Goal: Task Accomplishment & Management: Manage account settings

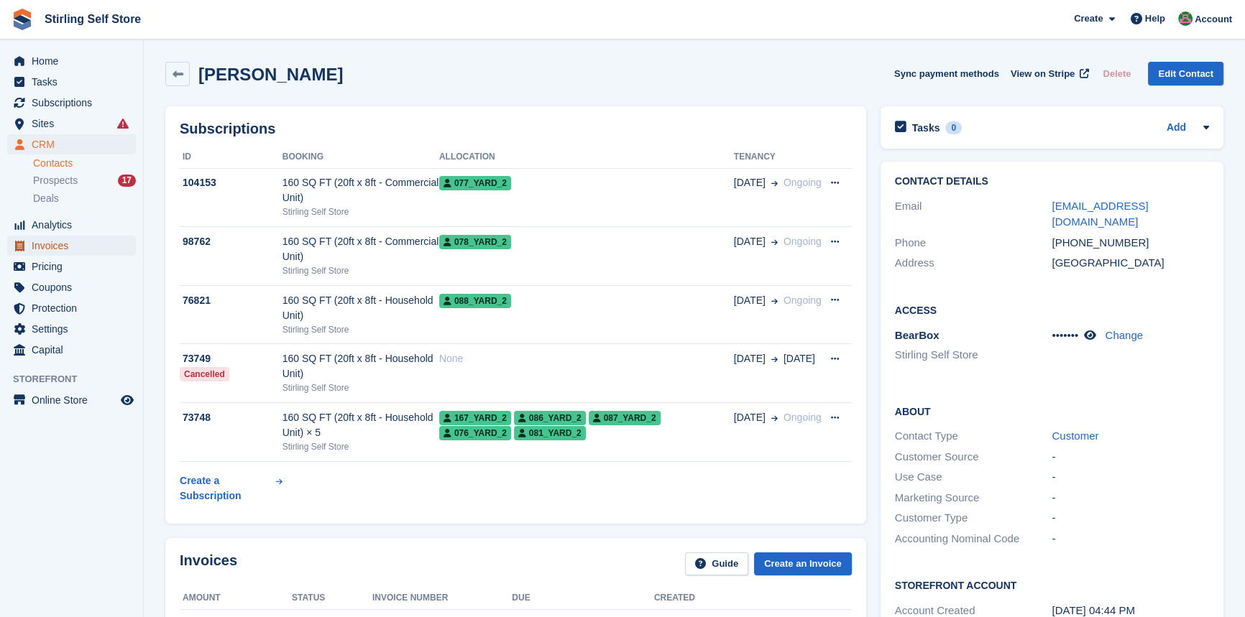
click at [78, 245] on span "Invoices" at bounding box center [75, 246] width 86 height 20
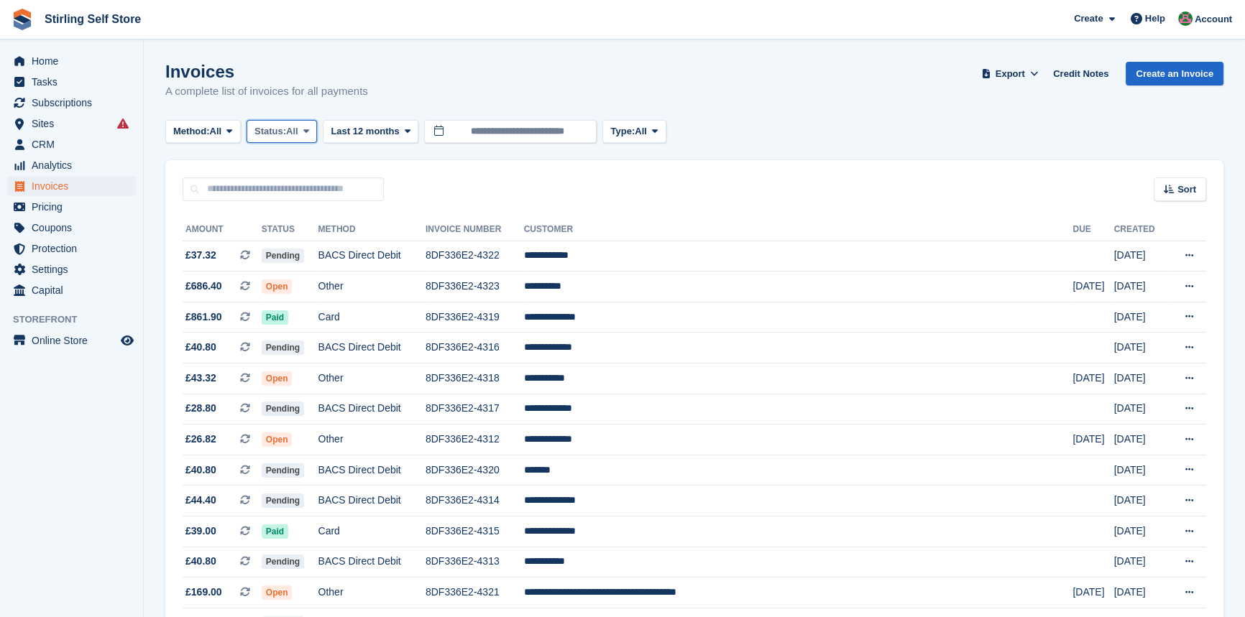
click at [309, 129] on icon at bounding box center [306, 130] width 6 height 9
click at [289, 243] on link "Open" at bounding box center [315, 243] width 125 height 26
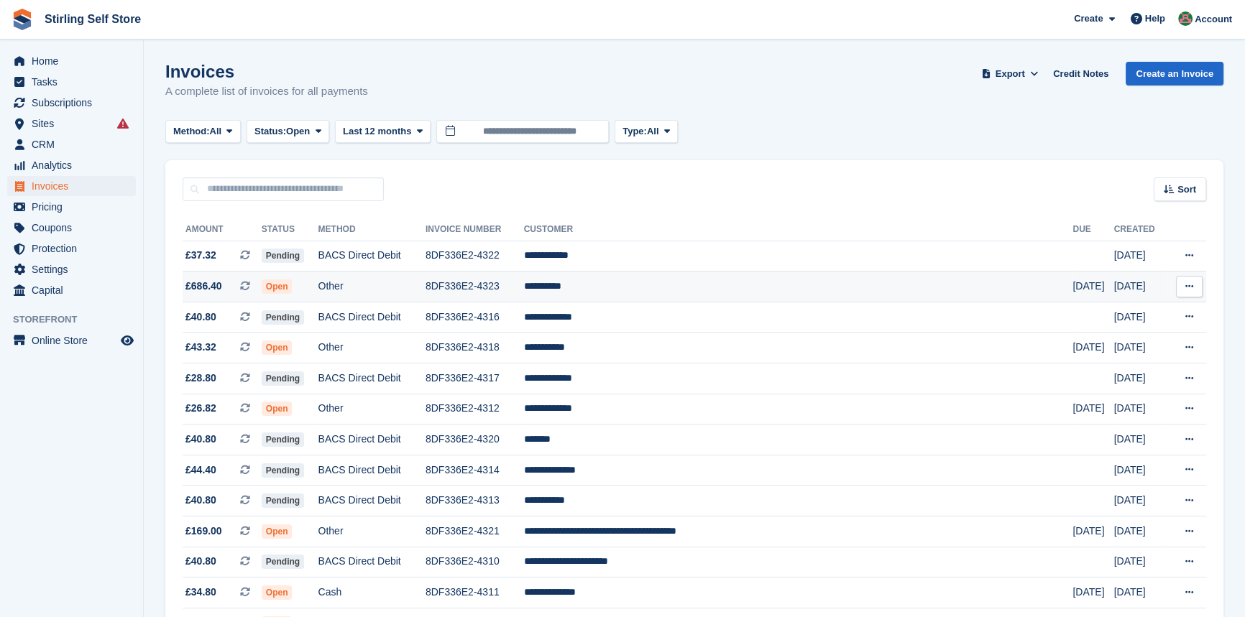
click at [635, 293] on td "**********" at bounding box center [798, 287] width 549 height 31
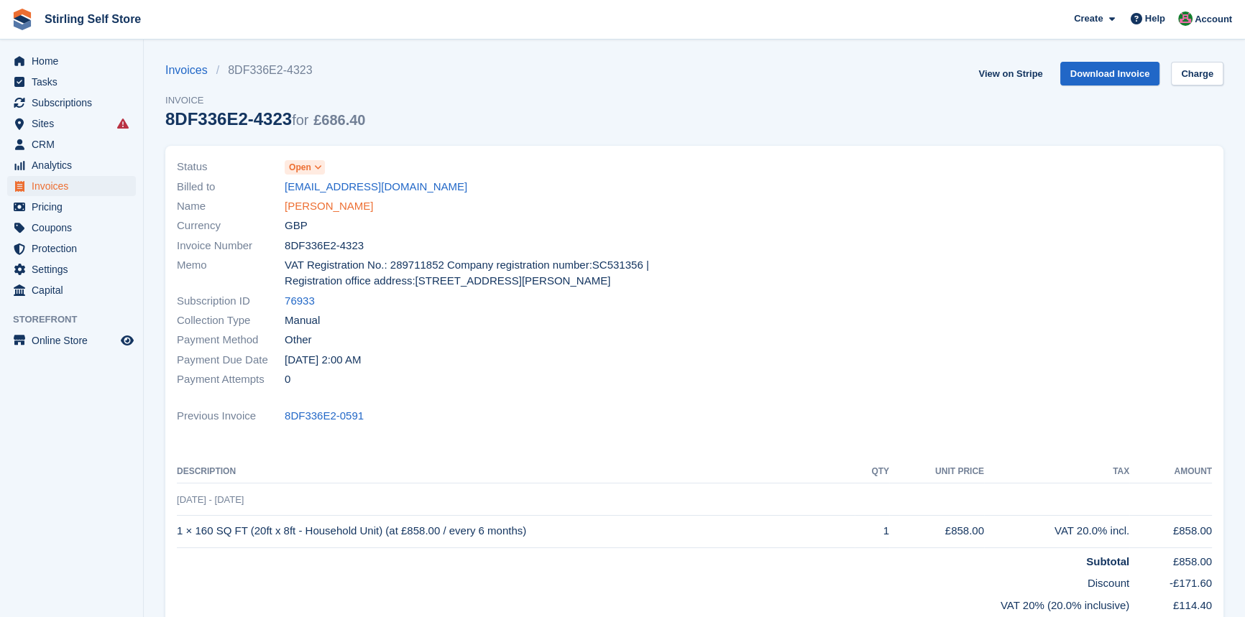
click at [312, 209] on link "Jim Irvine" at bounding box center [329, 206] width 88 height 17
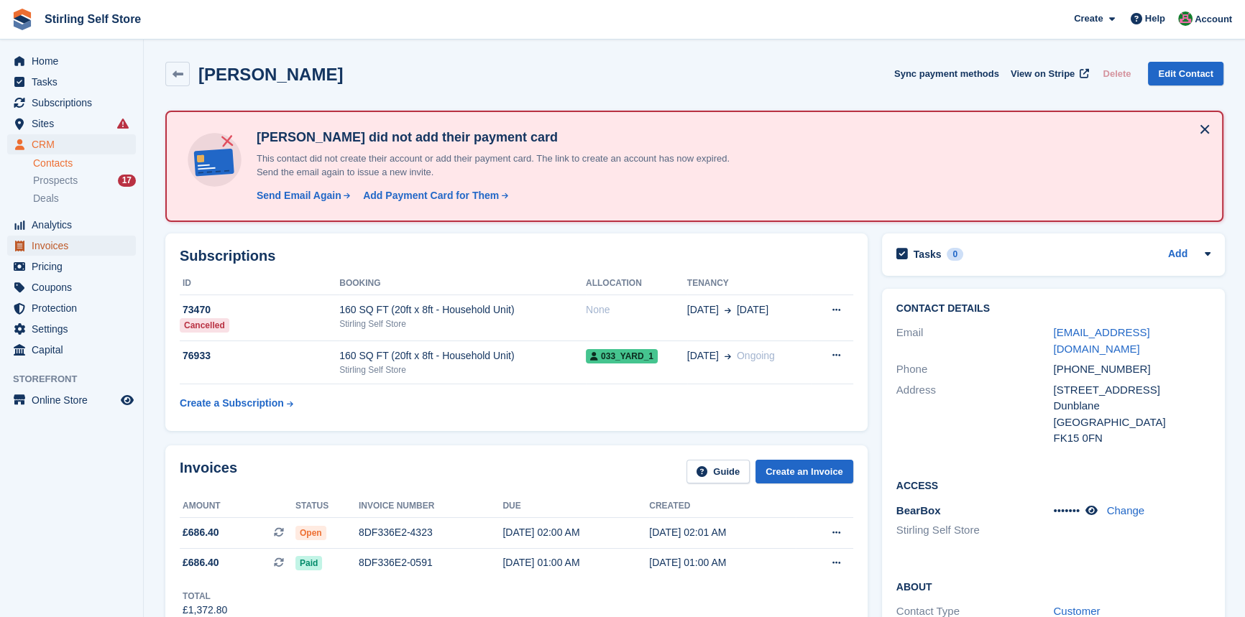
click at [69, 245] on span "Invoices" at bounding box center [75, 246] width 86 height 20
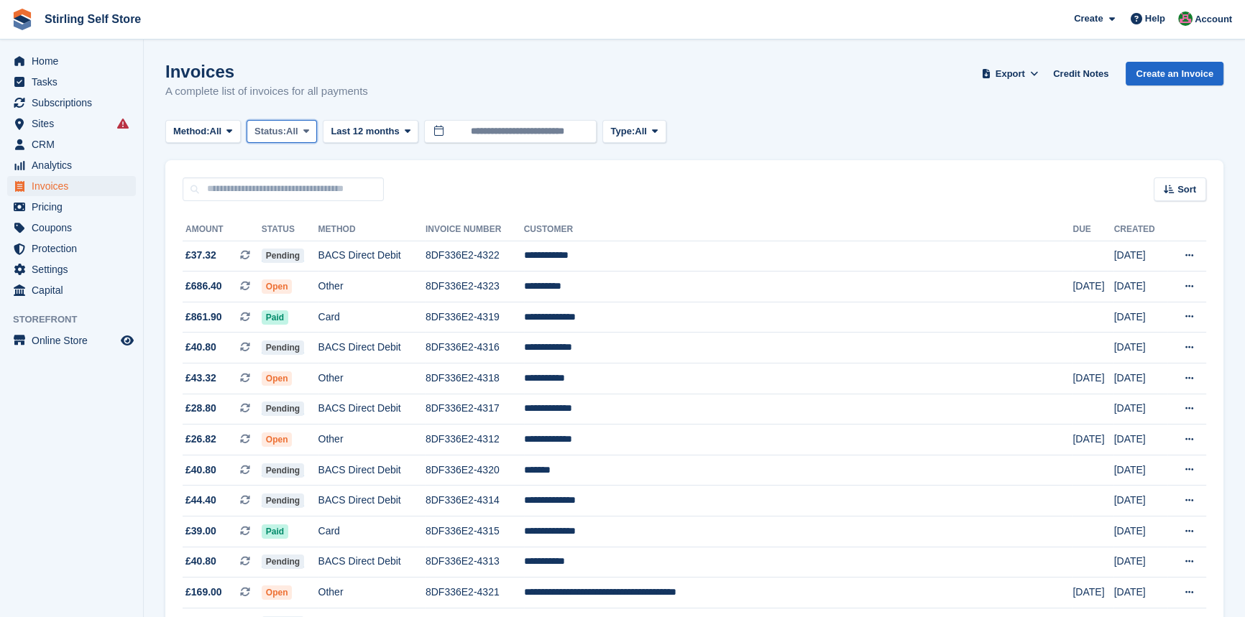
click at [309, 129] on icon at bounding box center [306, 130] width 6 height 9
click at [315, 244] on link "Open" at bounding box center [315, 243] width 125 height 26
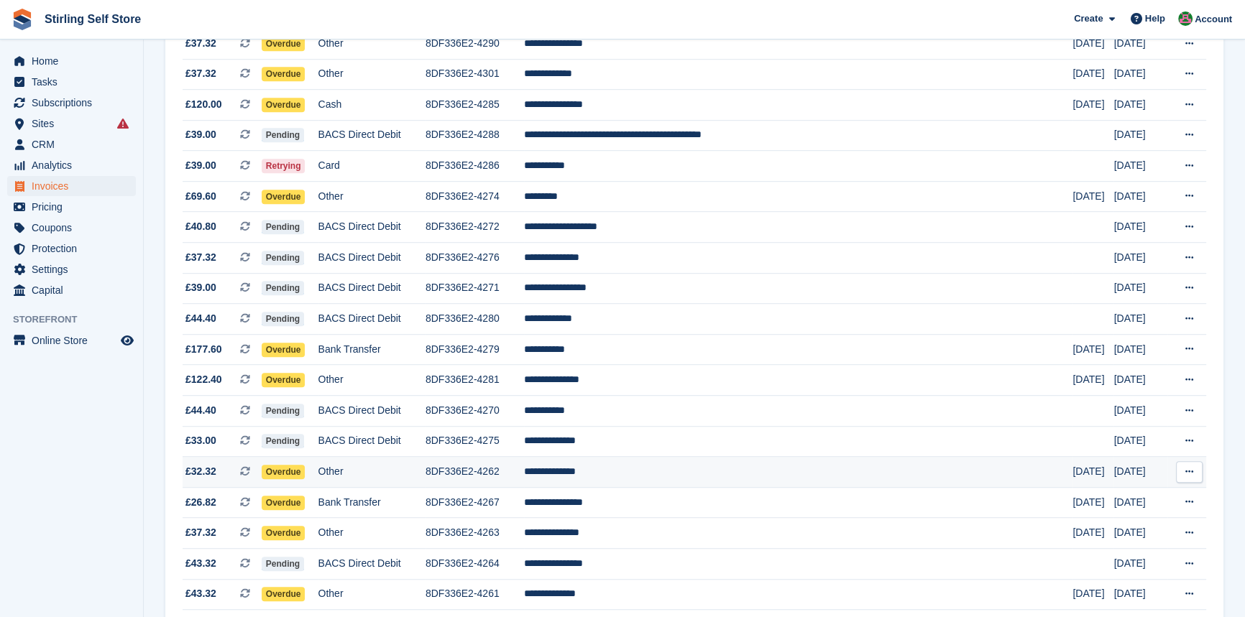
scroll to position [1248, 0]
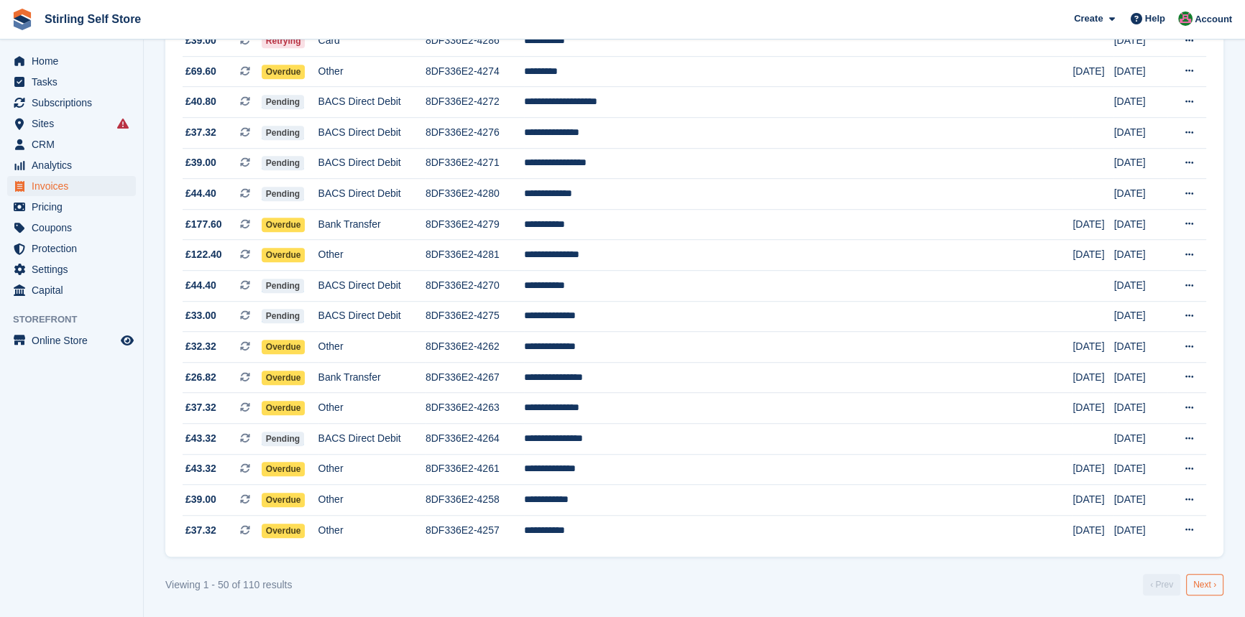
click at [1200, 587] on link "Next ›" at bounding box center [1204, 585] width 37 height 22
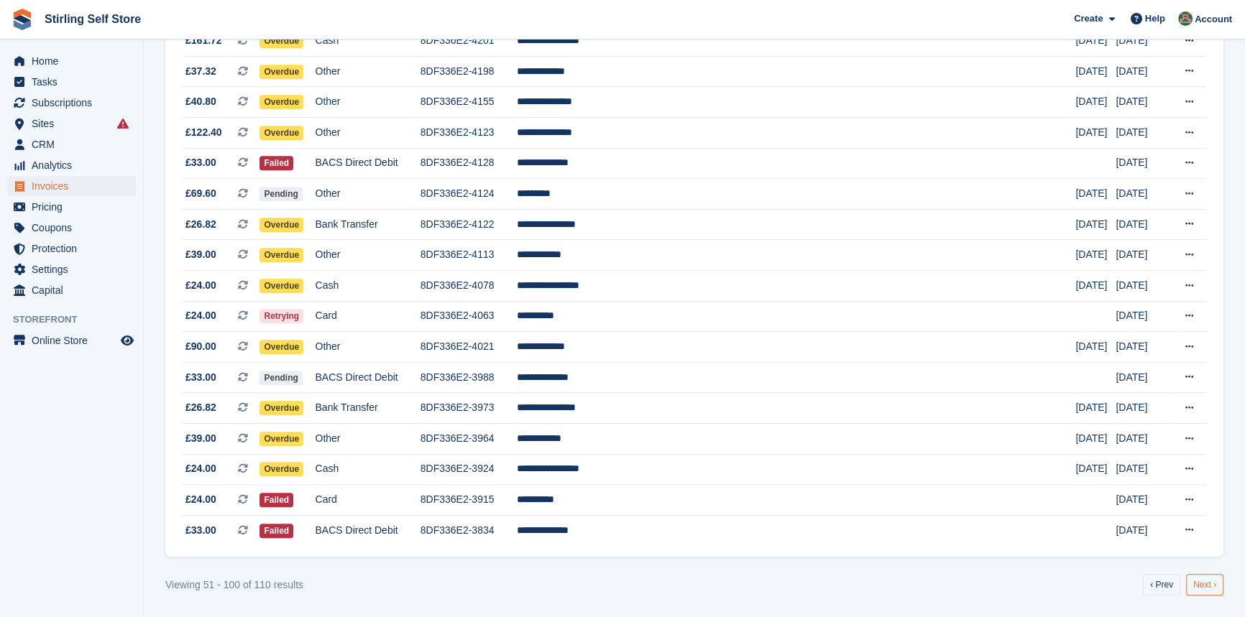
click at [1205, 585] on link "Next ›" at bounding box center [1204, 585] width 37 height 22
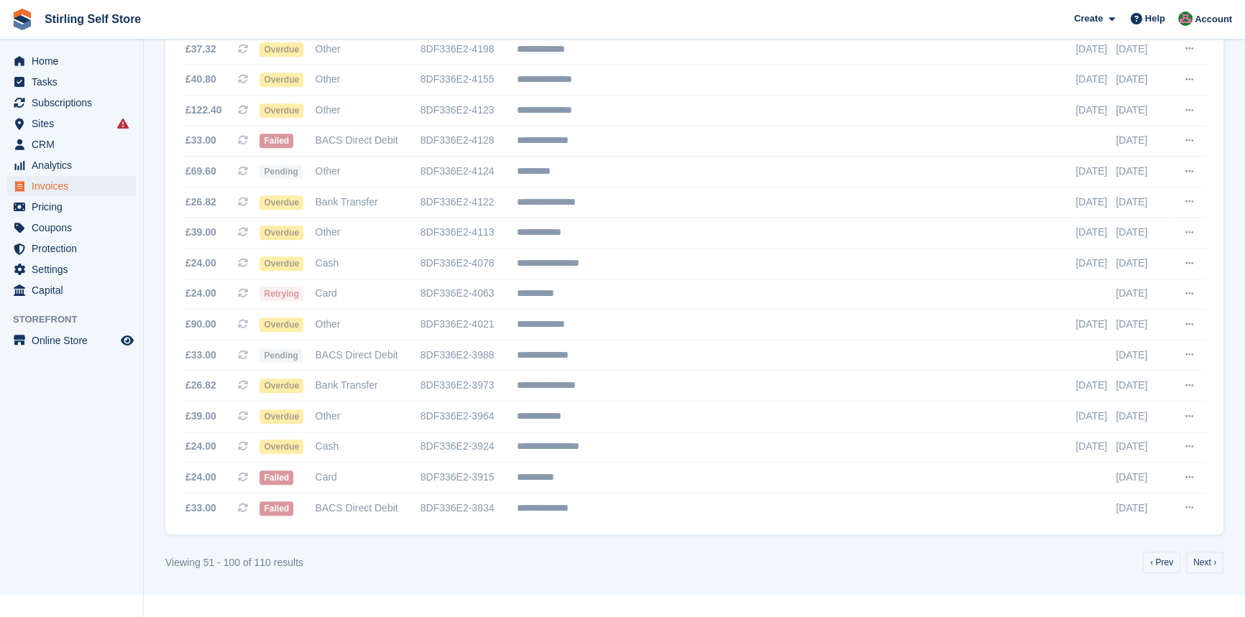
scroll to position [5, 0]
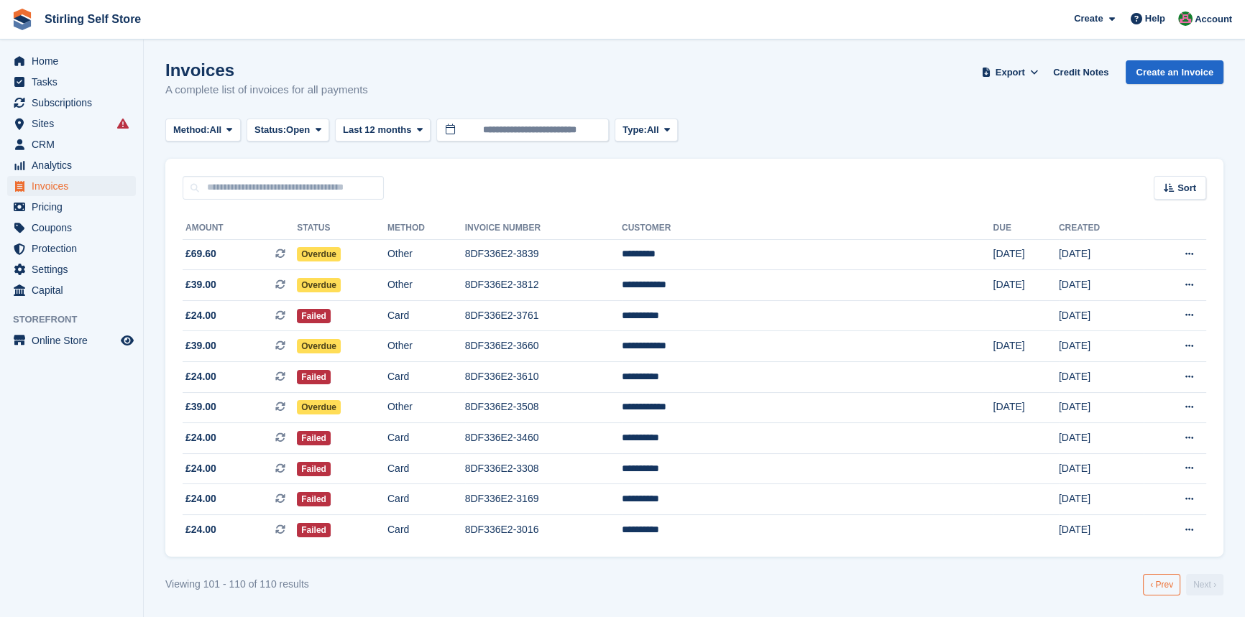
click at [1157, 587] on link "‹ Prev" at bounding box center [1161, 585] width 37 height 22
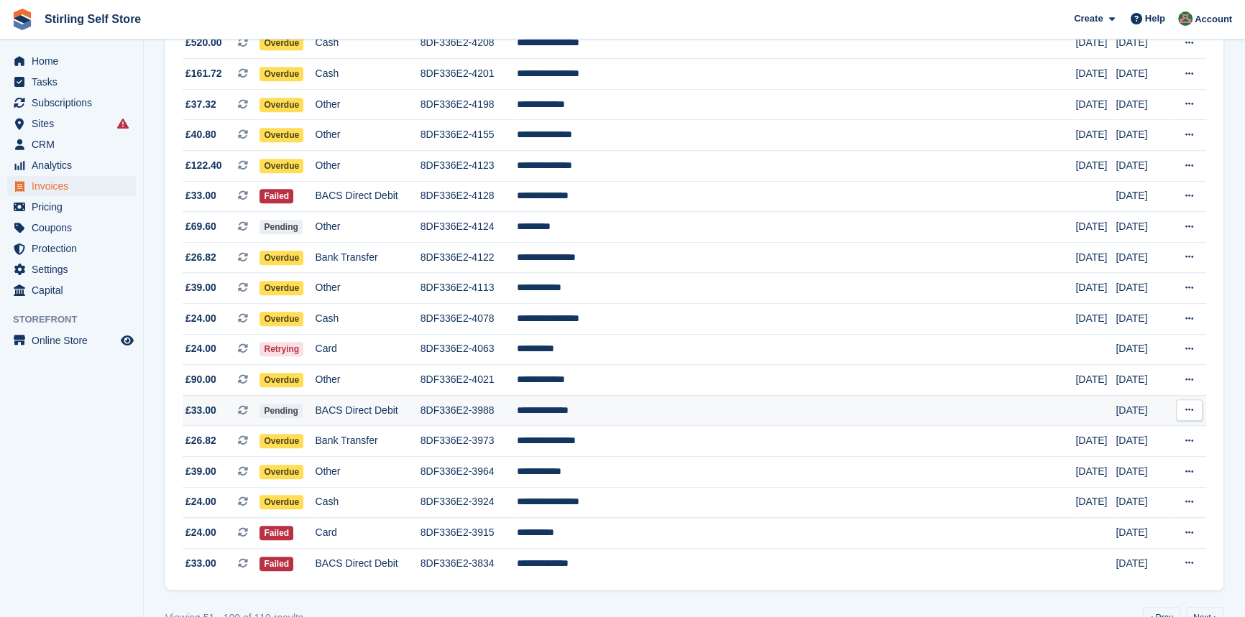
scroll to position [1248, 0]
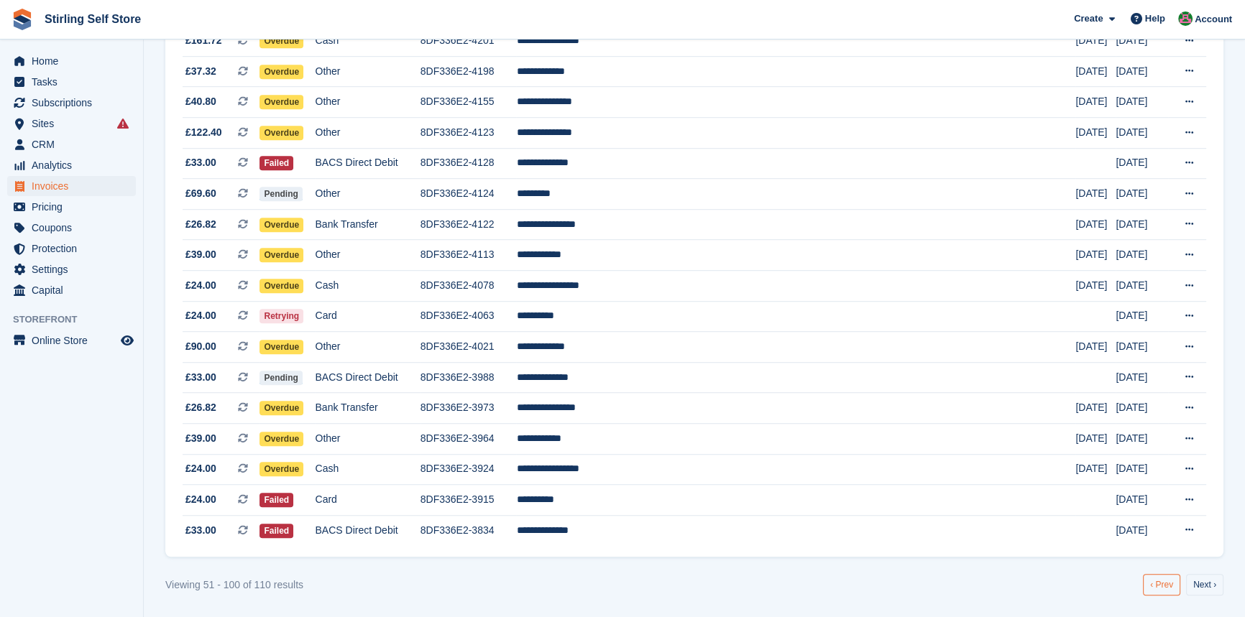
click at [1156, 587] on link "‹ Prev" at bounding box center [1161, 585] width 37 height 22
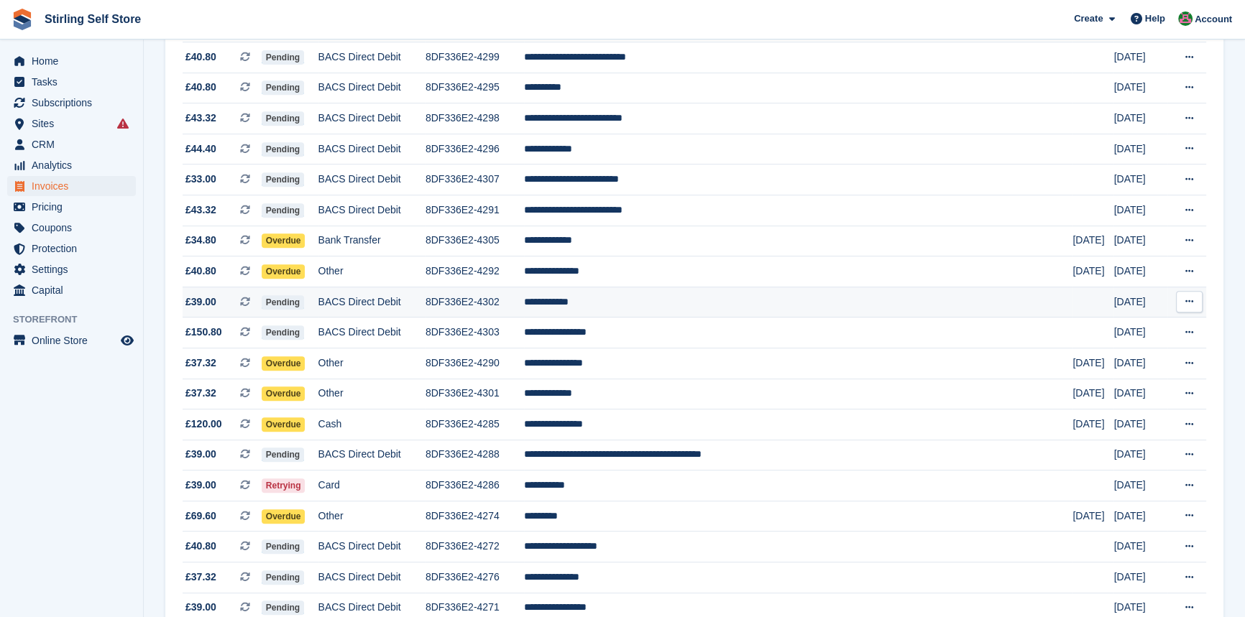
scroll to position [594, 0]
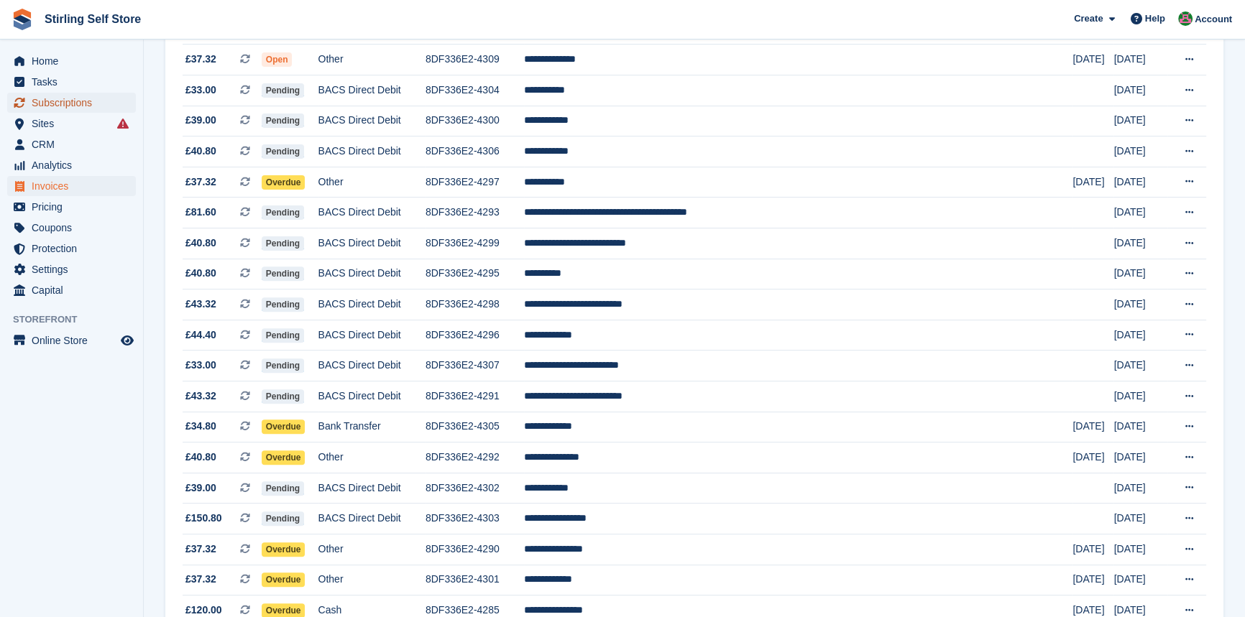
click at [80, 99] on span "Subscriptions" at bounding box center [75, 103] width 86 height 20
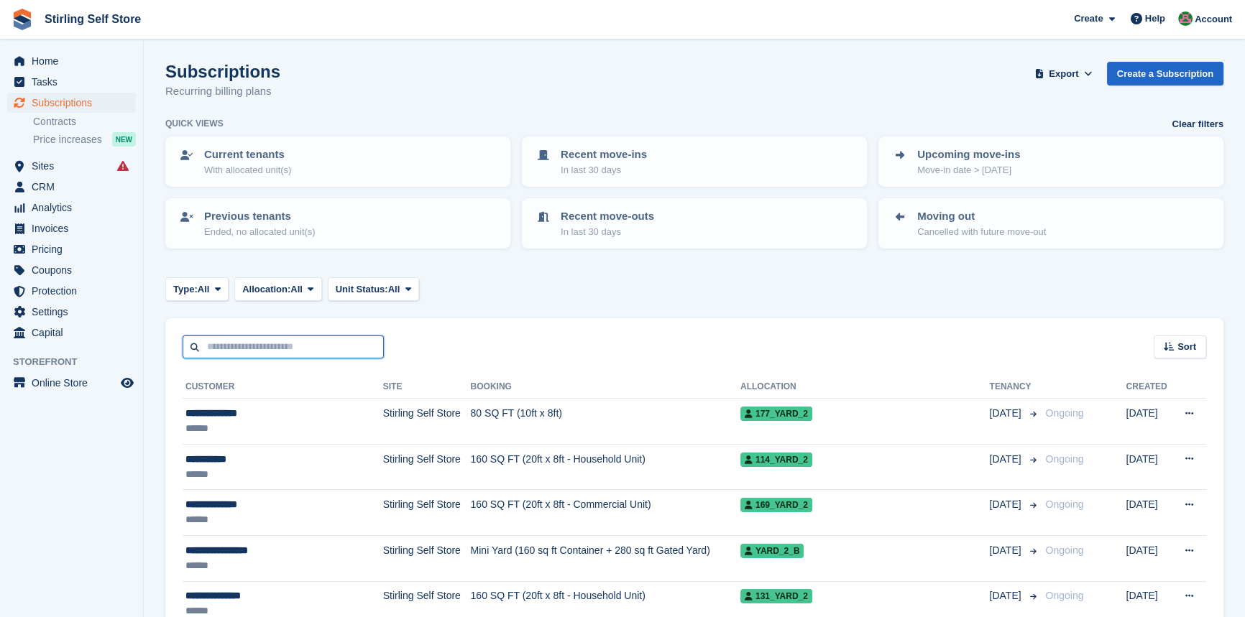
click at [216, 349] on input "text" at bounding box center [283, 348] width 201 height 24
type input "*******"
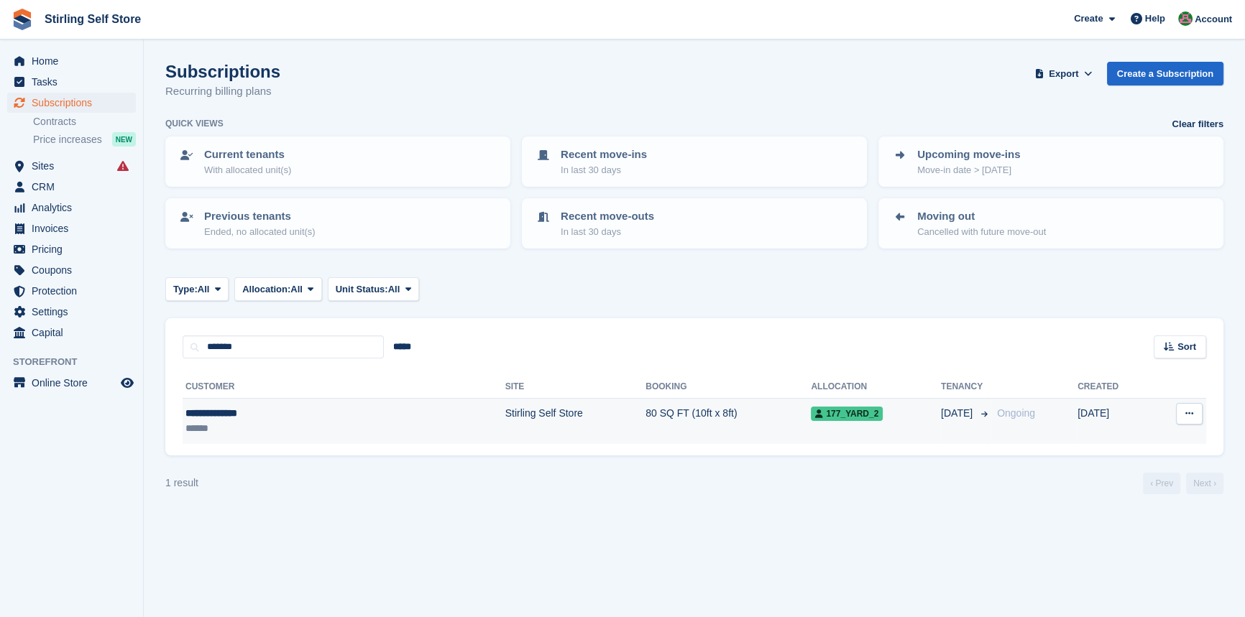
click at [645, 408] on td "80 SQ FT (10ft x 8ft)" at bounding box center [727, 421] width 165 height 45
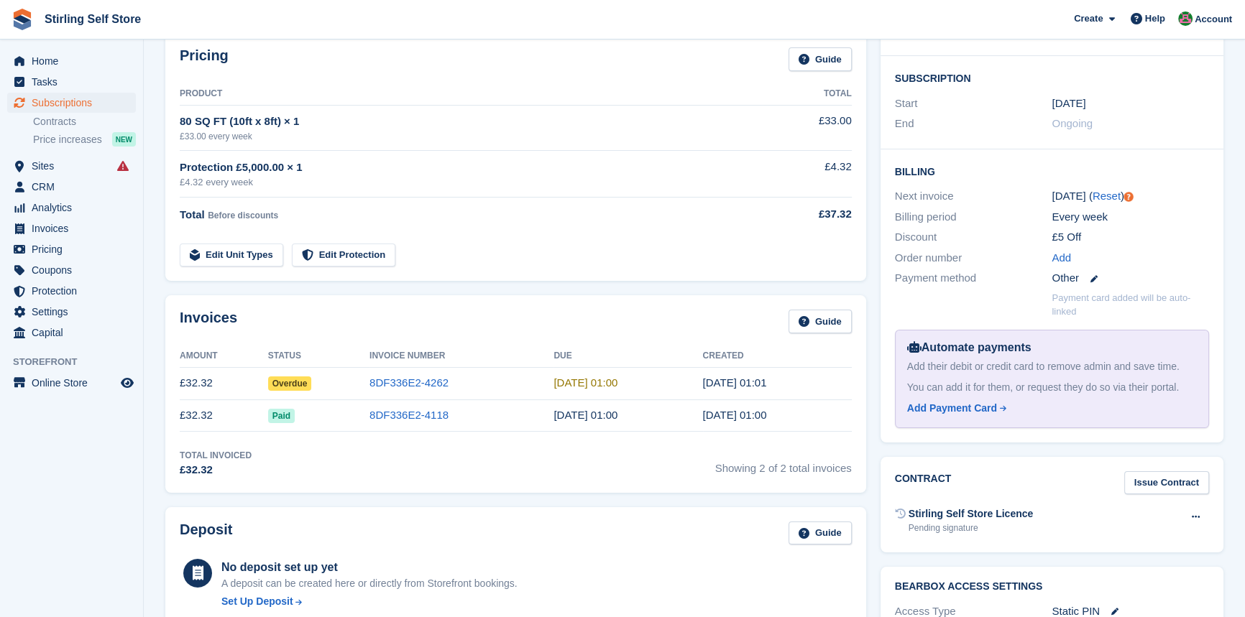
scroll to position [261, 0]
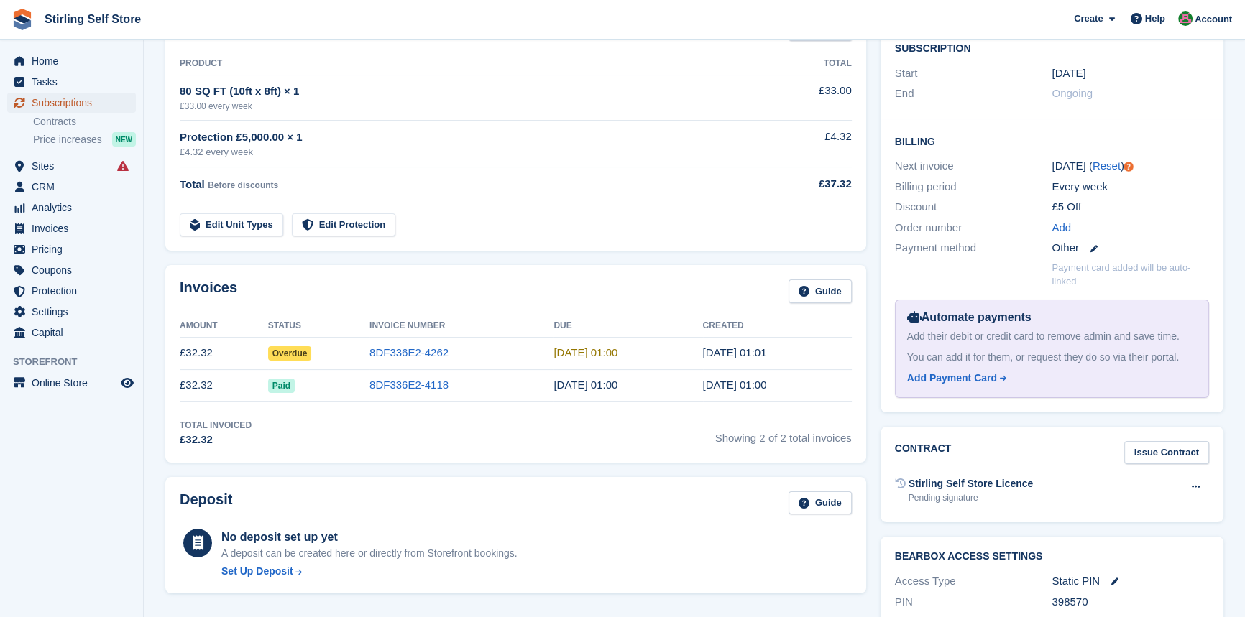
click at [57, 101] on span "Subscriptions" at bounding box center [75, 103] width 86 height 20
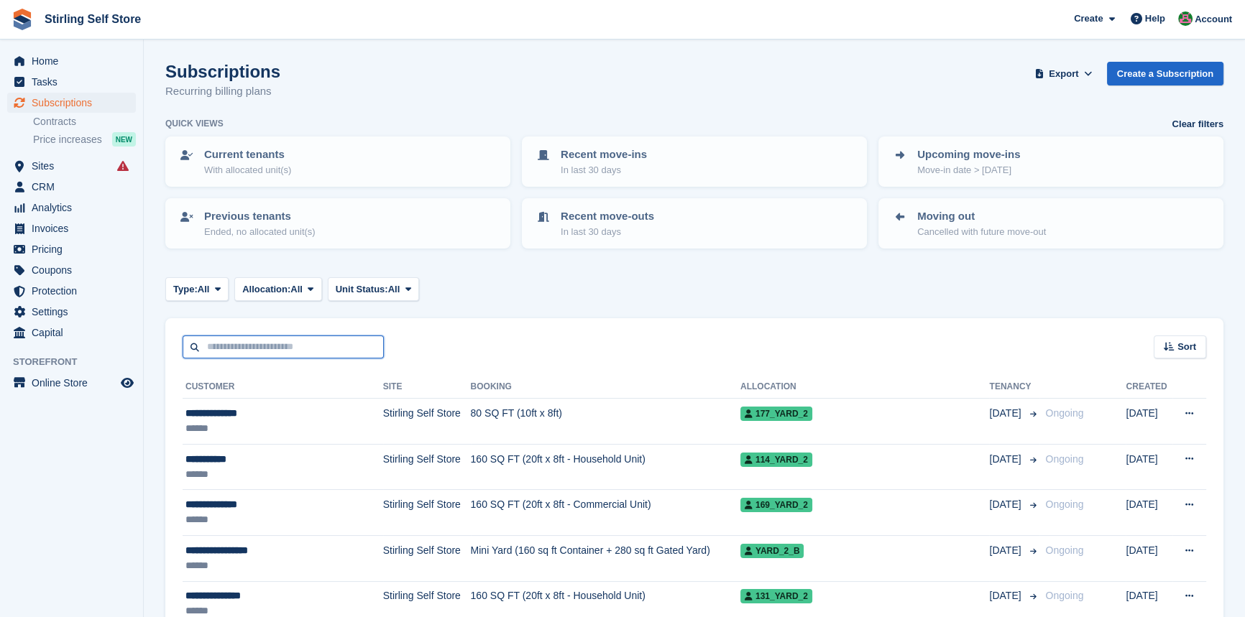
click at [249, 350] on input "text" at bounding box center [283, 348] width 201 height 24
type input "**********"
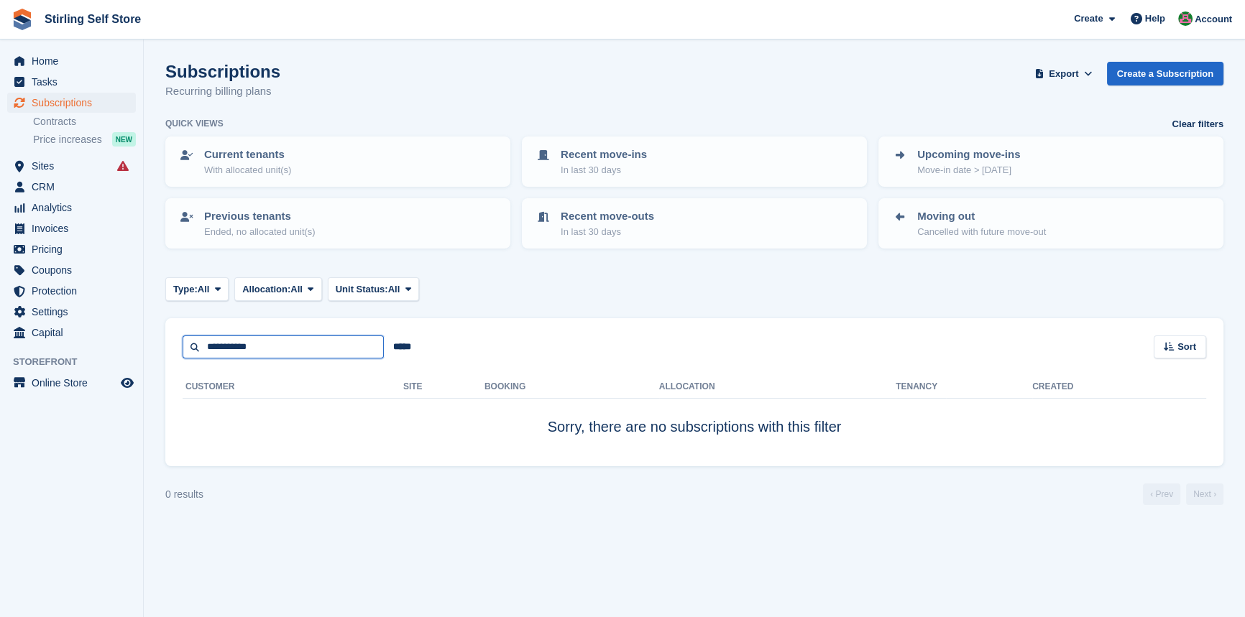
drag, startPoint x: 276, startPoint y: 344, endPoint x: 196, endPoint y: 350, distance: 80.0
click at [198, 346] on input "**********" at bounding box center [283, 348] width 201 height 24
type input "**"
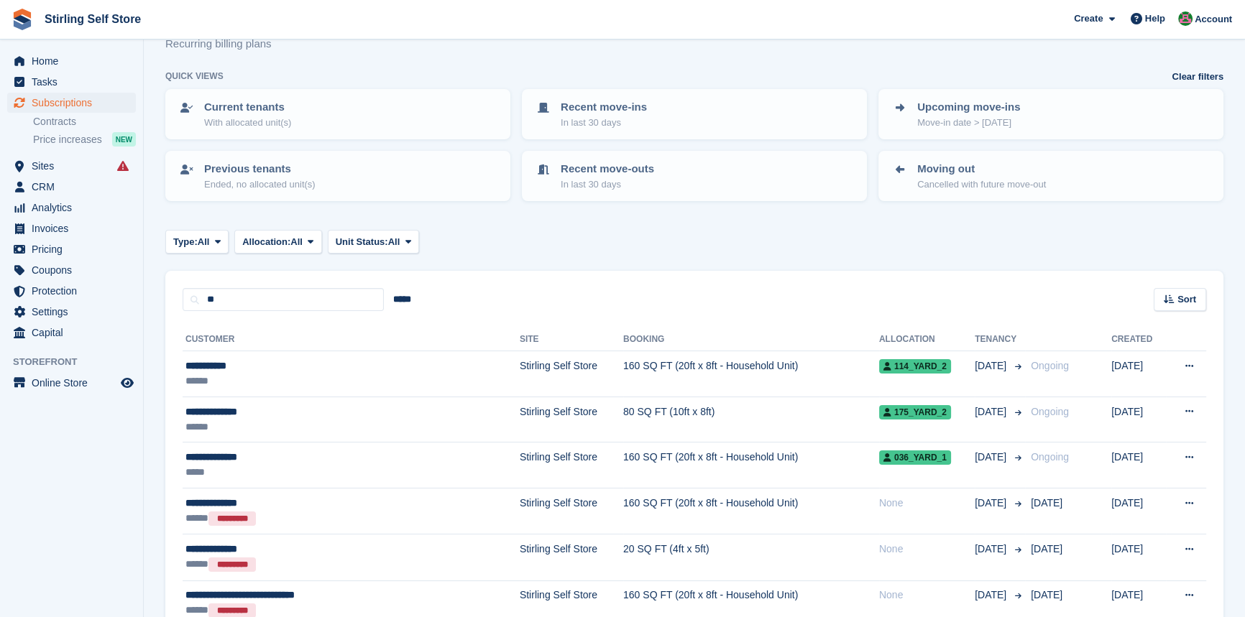
scroll to position [130, 0]
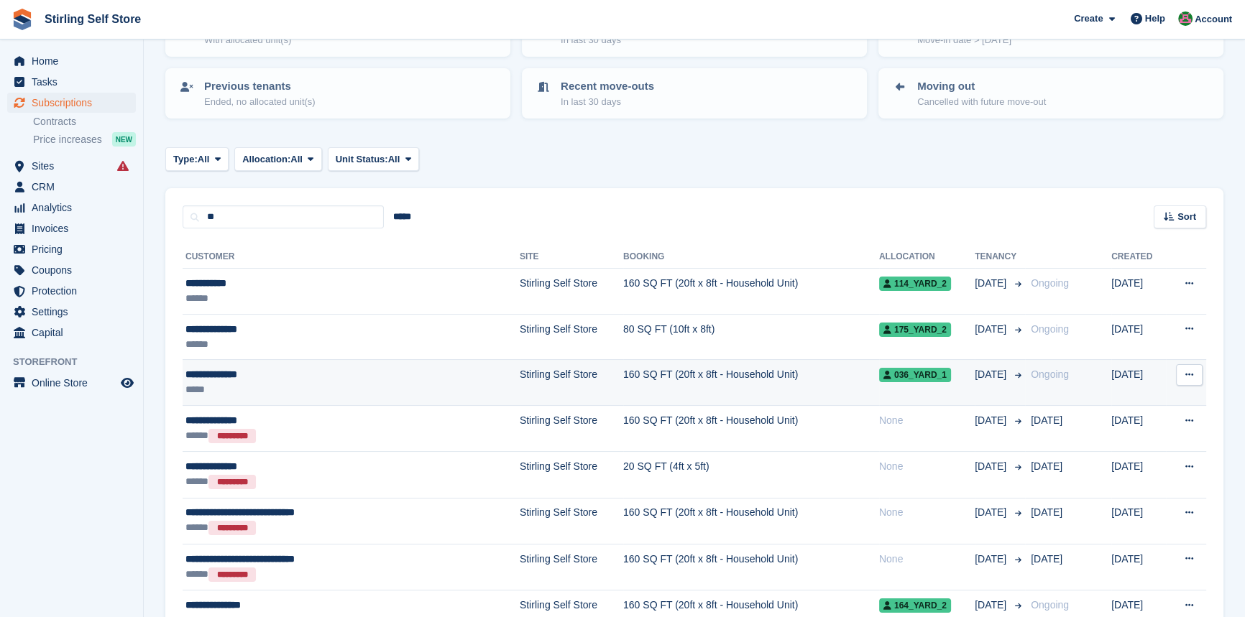
click at [623, 372] on td "160 SQ FT (20ft x 8ft - Household Unit)" at bounding box center [751, 383] width 256 height 46
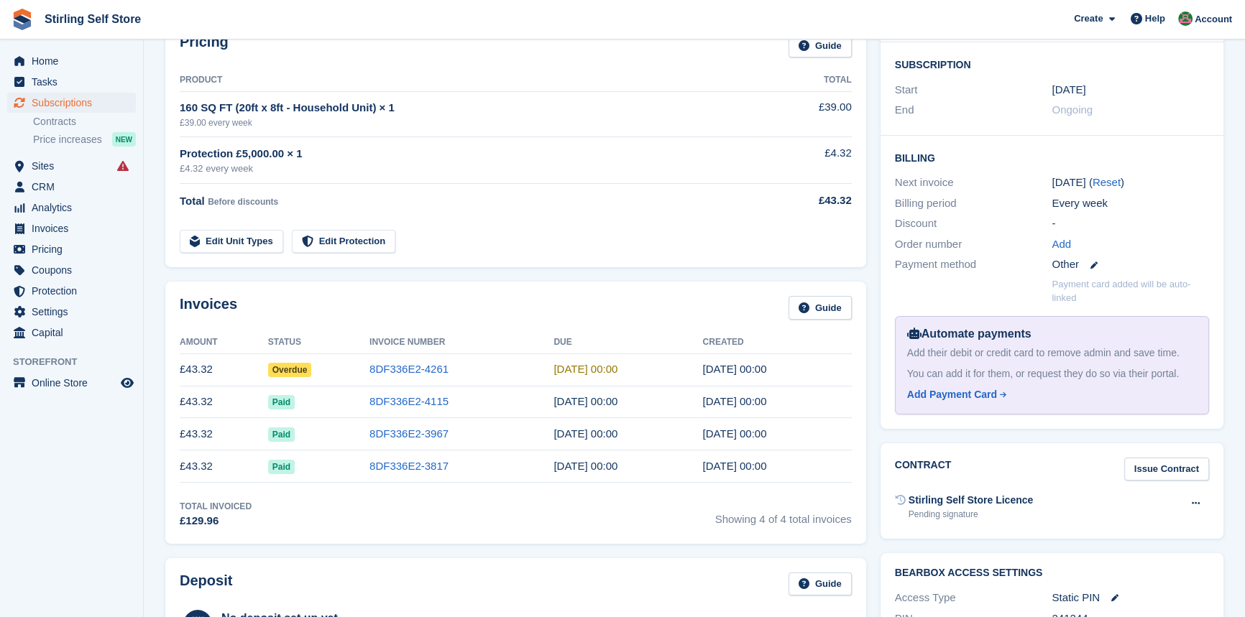
scroll to position [261, 0]
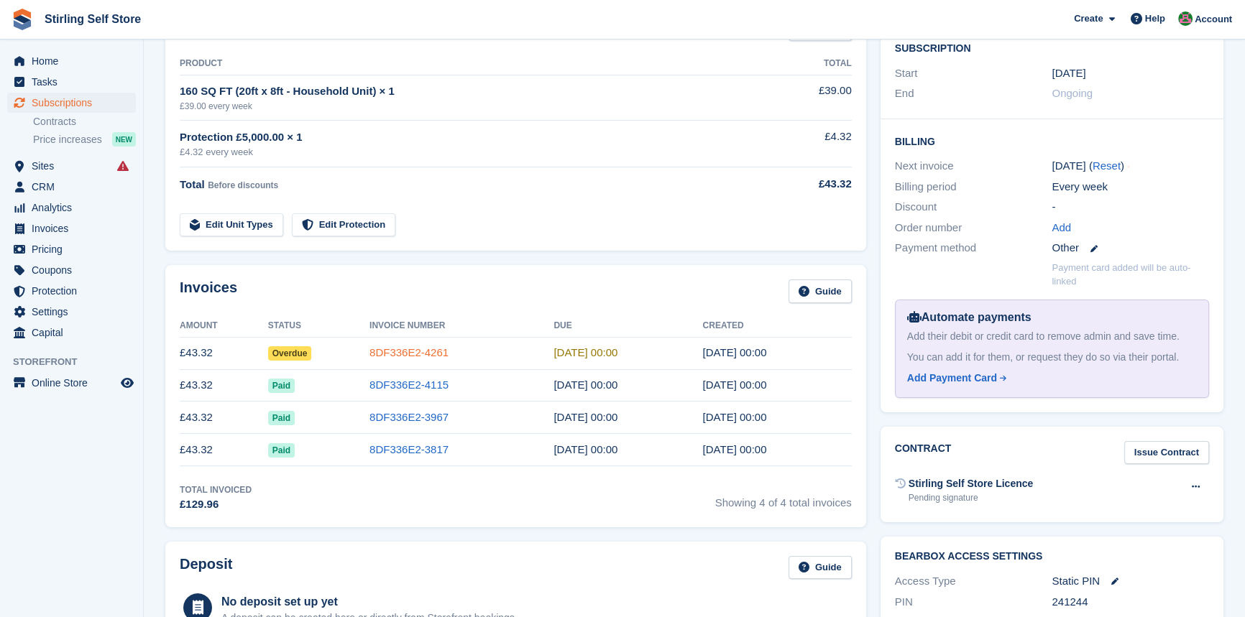
click at [392, 350] on link "8DF336E2-4261" at bounding box center [408, 352] width 79 height 12
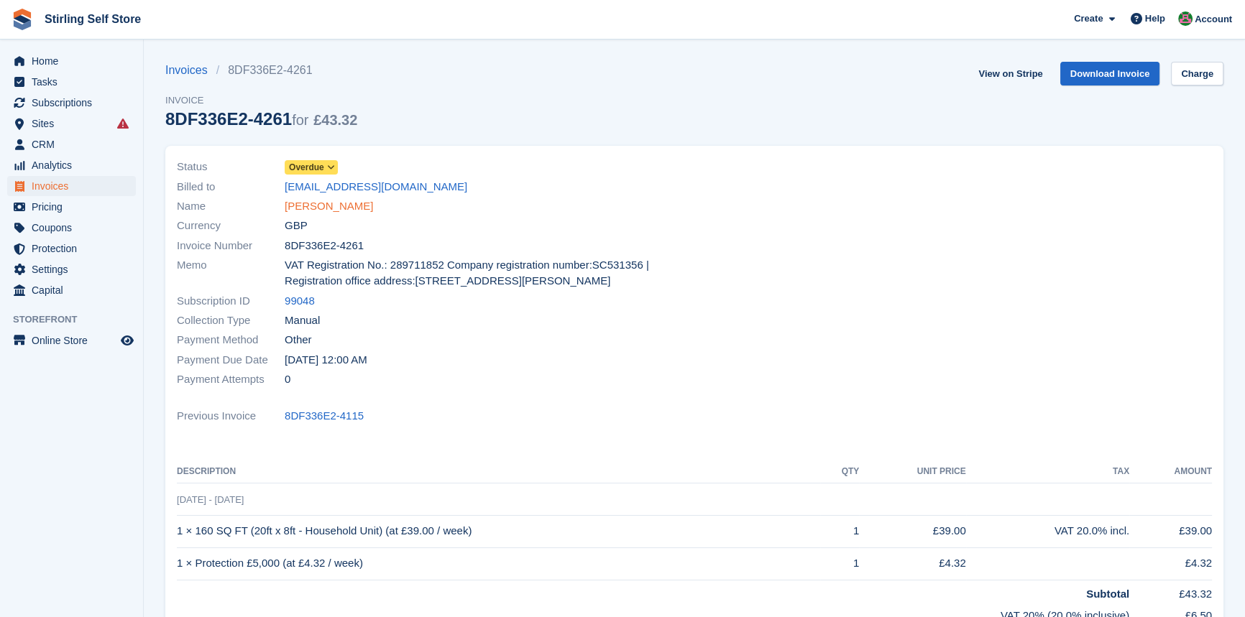
click at [329, 208] on link "Andy McPherson" at bounding box center [329, 206] width 88 height 17
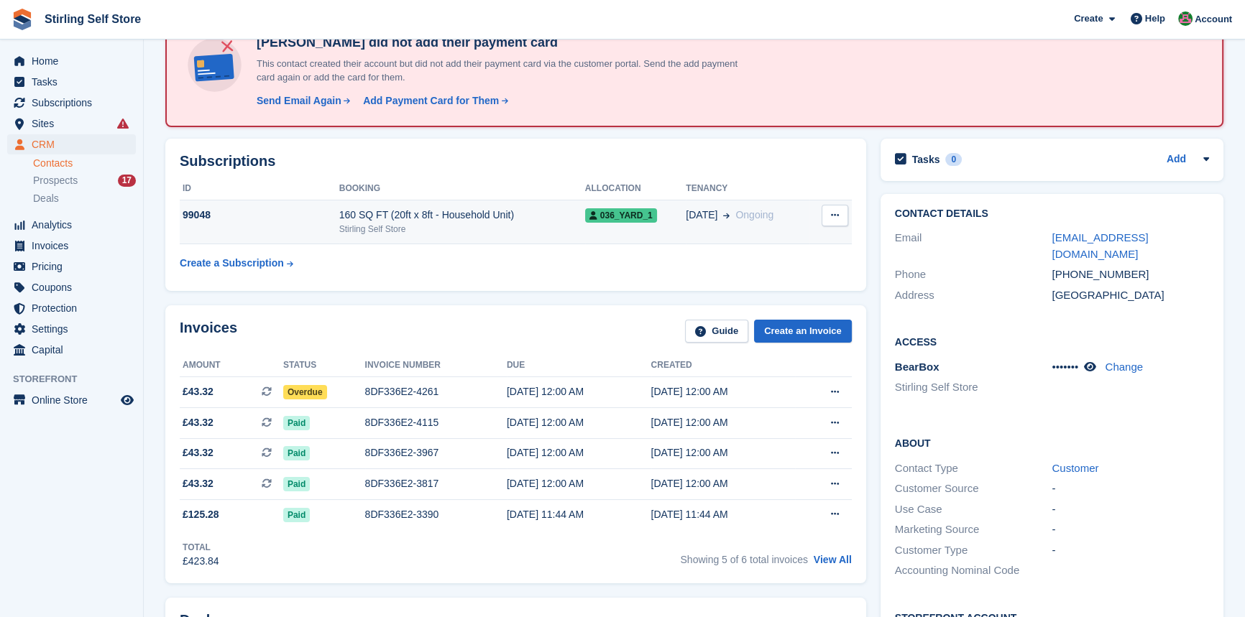
scroll to position [261, 0]
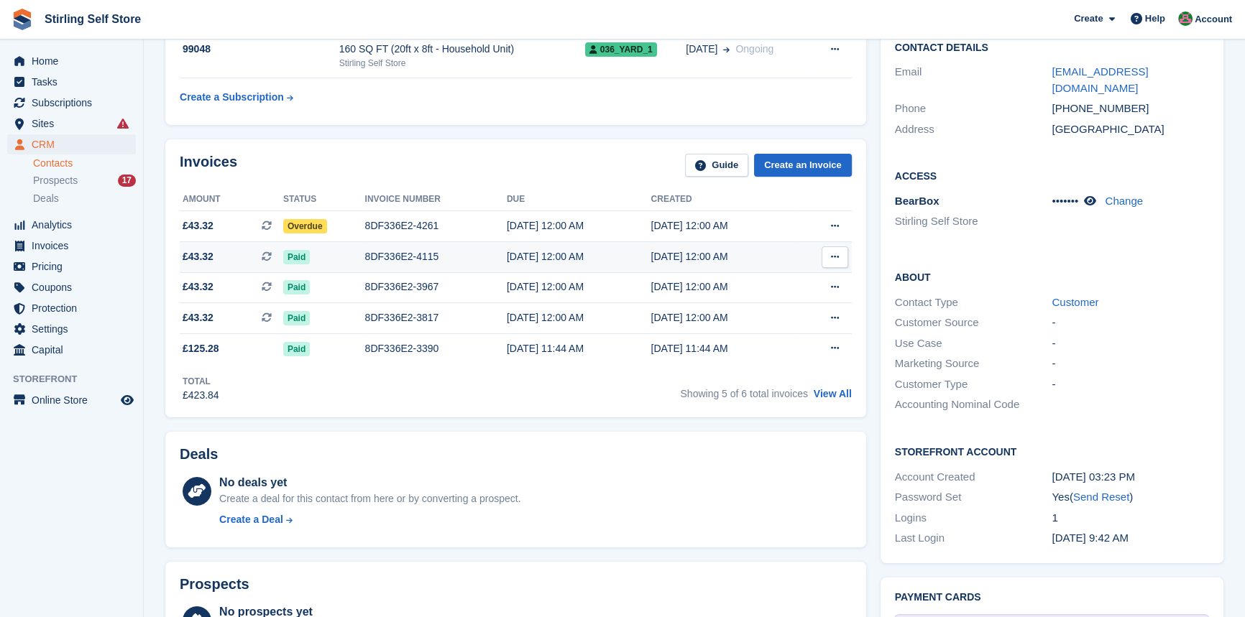
click at [412, 254] on div "8DF336E2-4115" at bounding box center [436, 256] width 142 height 15
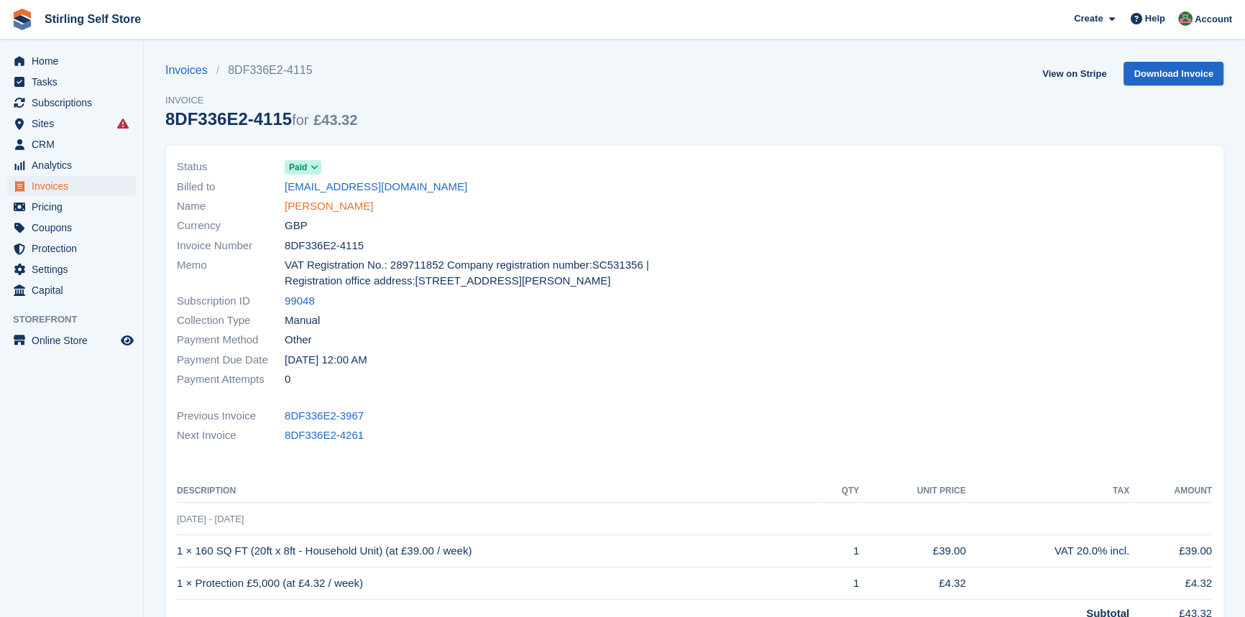
click at [337, 208] on link "[PERSON_NAME]" at bounding box center [329, 206] width 88 height 17
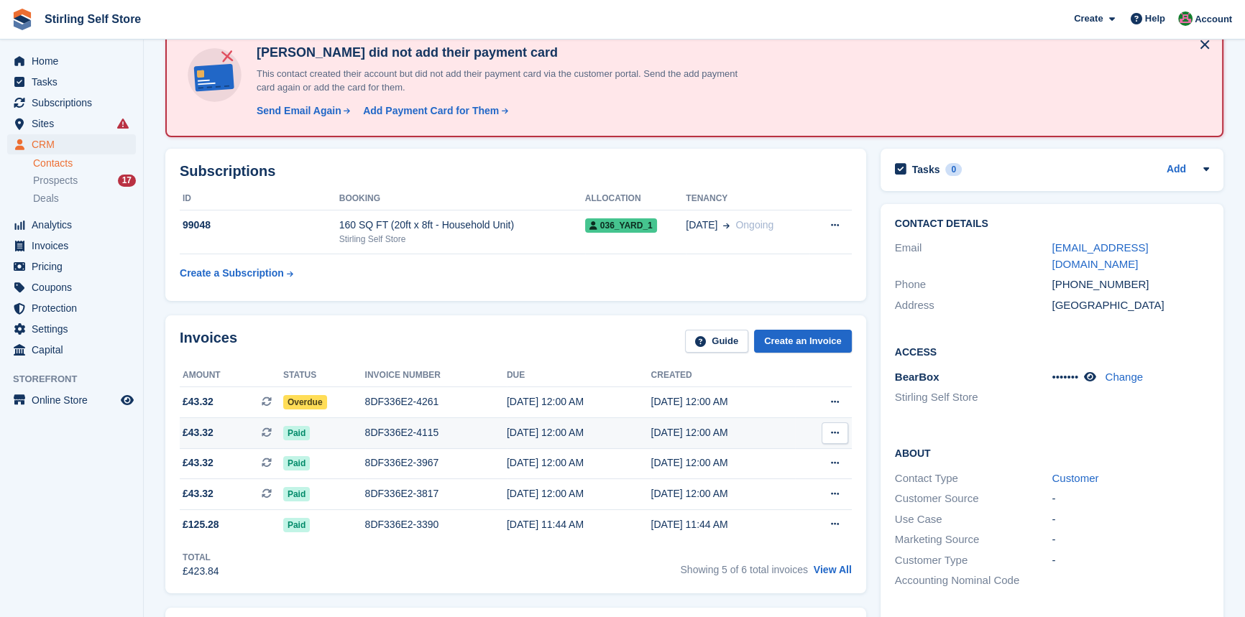
scroll to position [195, 0]
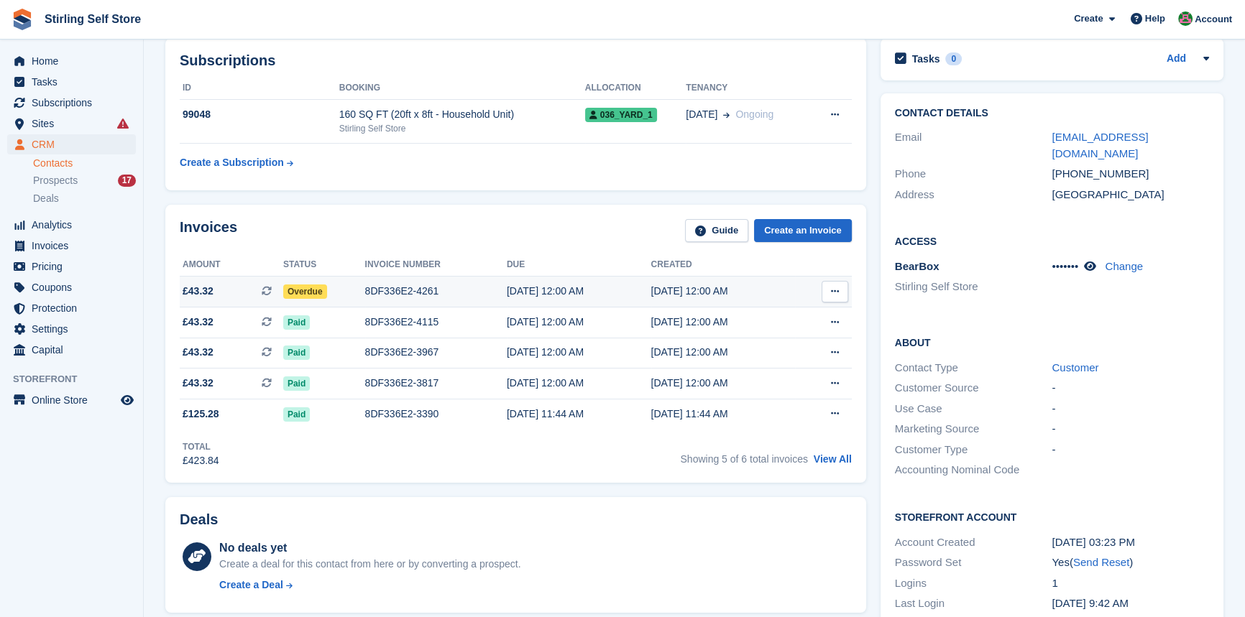
click at [400, 287] on div "8DF336E2-4261" at bounding box center [436, 291] width 142 height 15
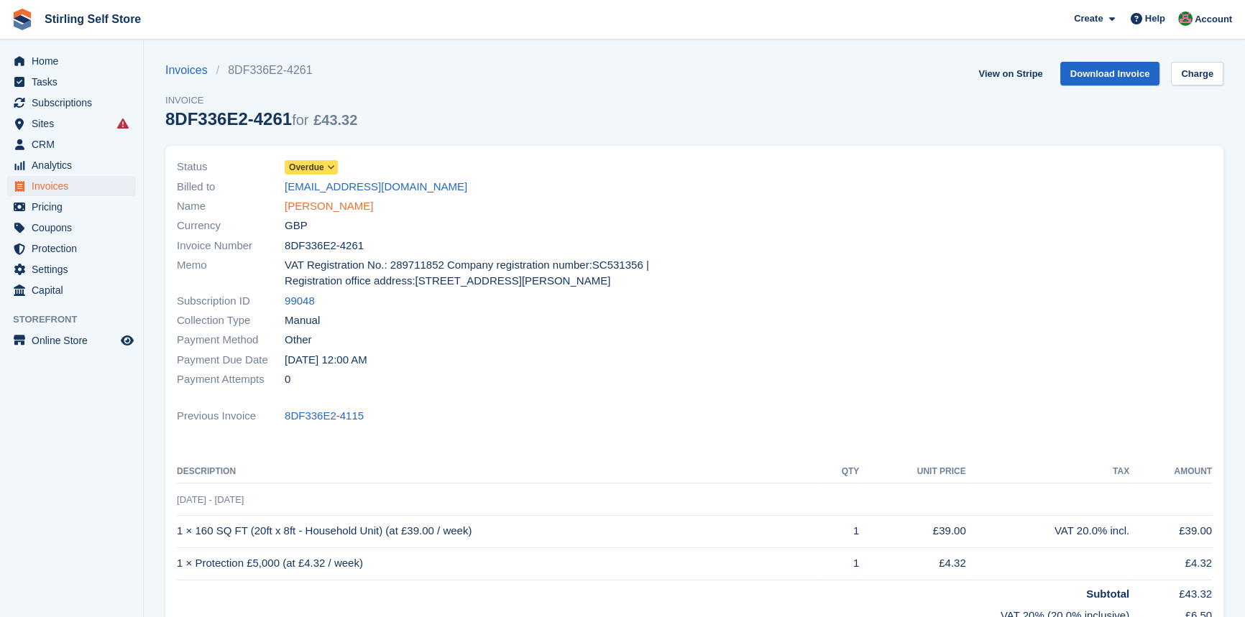
click at [329, 208] on link "[PERSON_NAME]" at bounding box center [329, 206] width 88 height 17
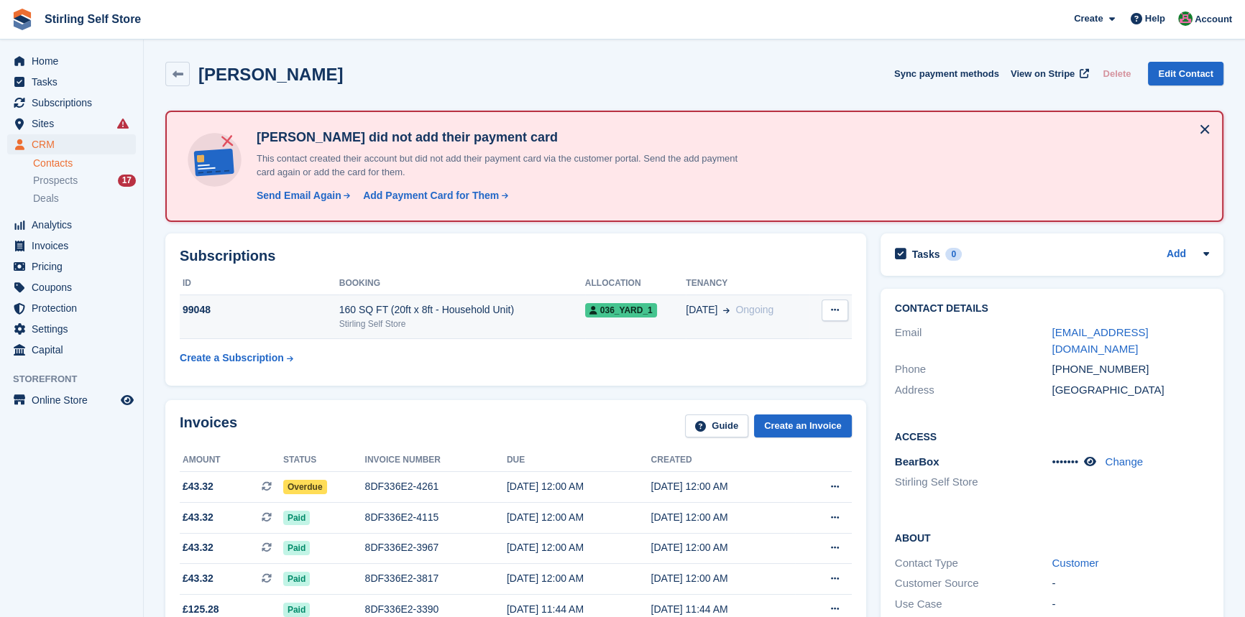
click at [531, 305] on div "160 SQ FT (20ft x 8ft - Household Unit)" at bounding box center [462, 310] width 246 height 15
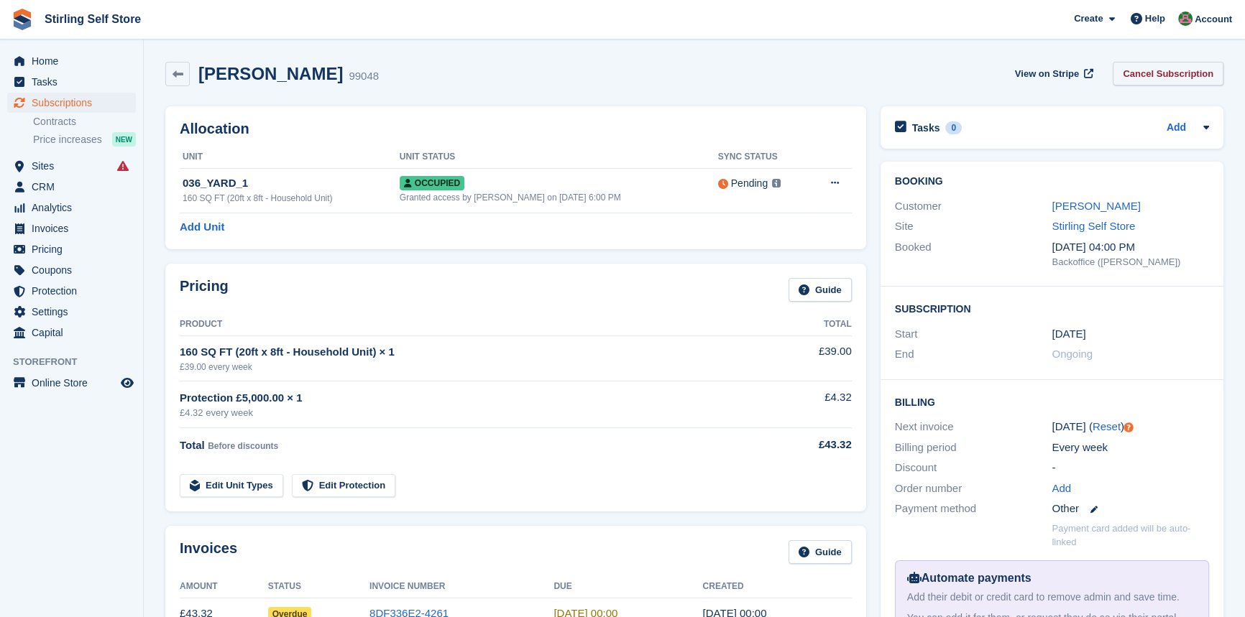
click at [1162, 73] on link "Cancel Subscription" at bounding box center [1168, 74] width 111 height 24
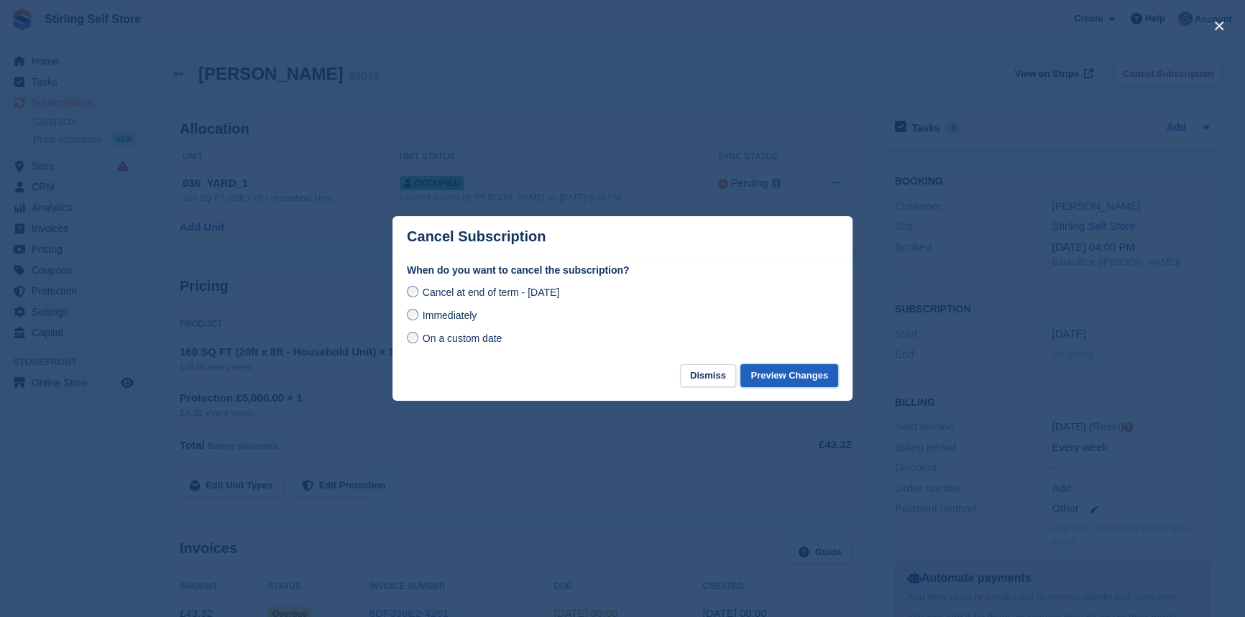
click at [795, 379] on button "Preview Changes" at bounding box center [789, 376] width 98 height 24
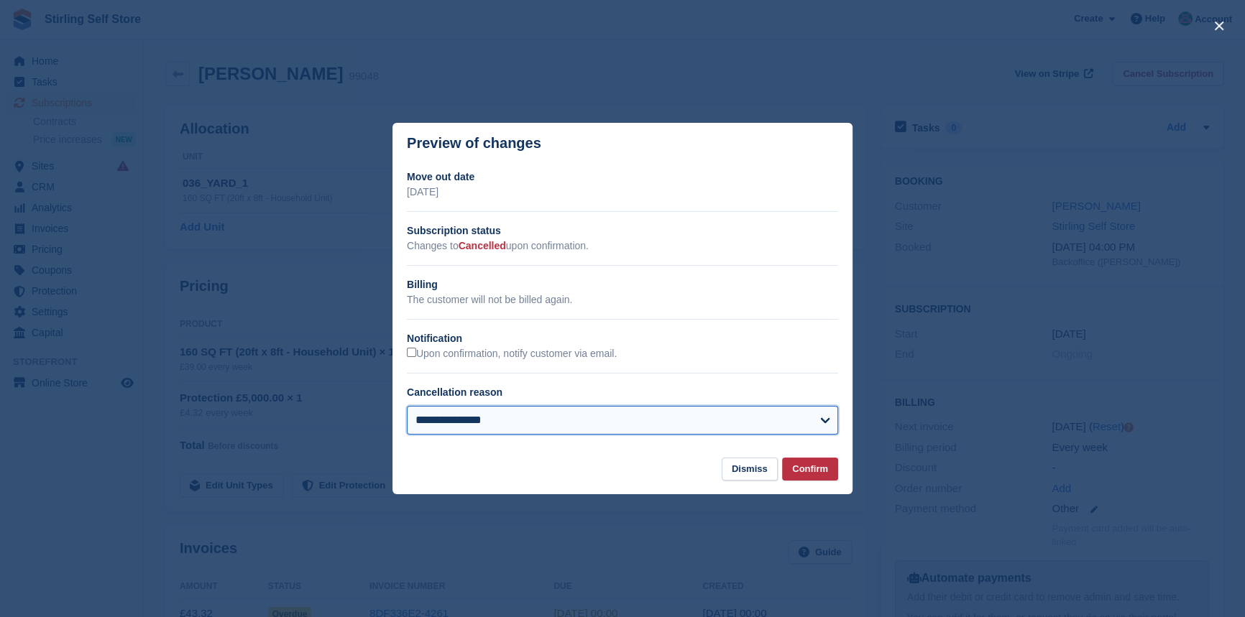
click at [572, 418] on select "**********" at bounding box center [622, 420] width 431 height 29
select select "**********"
click at [407, 407] on select "**********" at bounding box center [622, 420] width 431 height 29
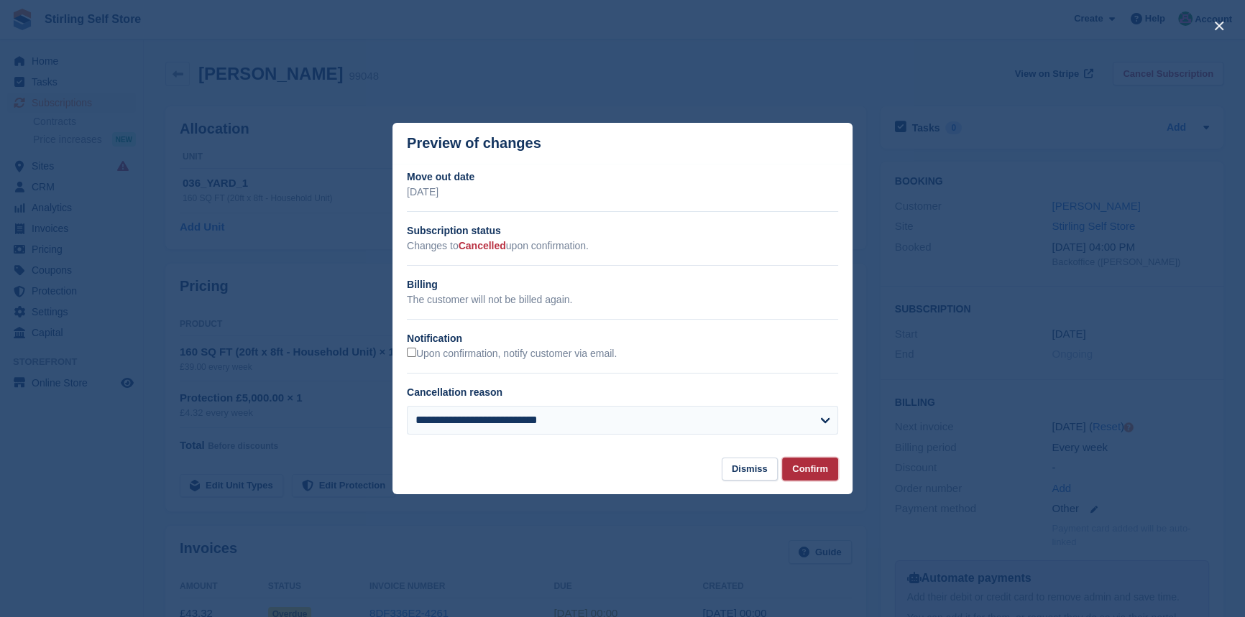
click at [815, 470] on button "Confirm" at bounding box center [810, 470] width 56 height 24
